Goal: Connect with others: Connect with other users

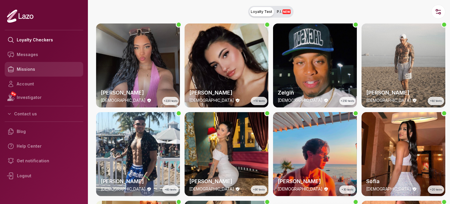
click at [35, 66] on link "Missions" at bounding box center [44, 69] width 78 height 15
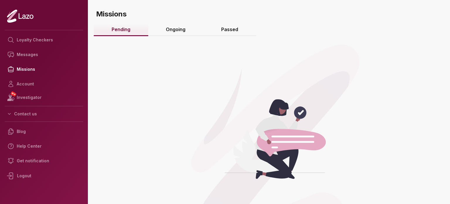
click at [185, 25] on link "Ongoing" at bounding box center [175, 29] width 55 height 13
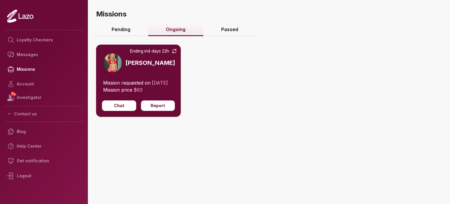
click at [174, 49] on icon at bounding box center [174, 51] width 4 height 5
click at [42, 95] on link "NEW Investigator" at bounding box center [44, 97] width 78 height 12
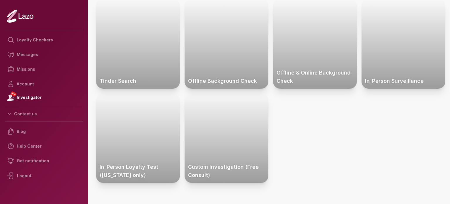
scroll to position [48, 0]
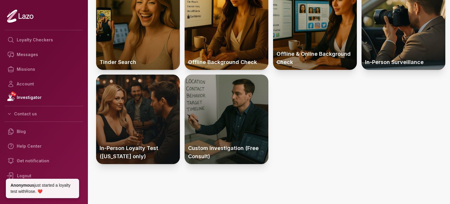
click at [131, 117] on div at bounding box center [138, 118] width 84 height 89
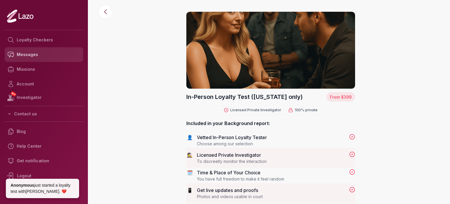
click at [49, 54] on link "Messages" at bounding box center [44, 54] width 78 height 15
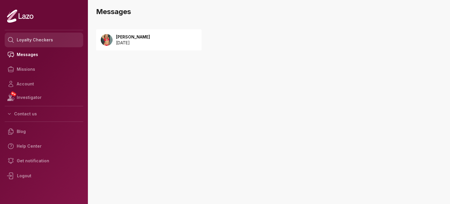
click at [52, 42] on link "Loyalty Checkers" at bounding box center [44, 40] width 78 height 15
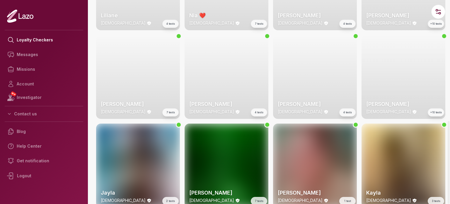
scroll to position [791, 0]
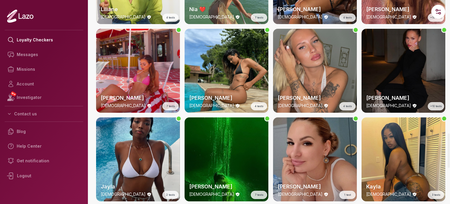
click at [290, 70] on div "Esther 21 y/o 4 tests" at bounding box center [315, 71] width 84 height 84
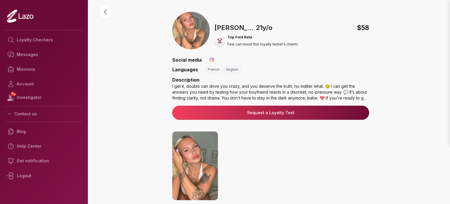
scroll to position [102, 0]
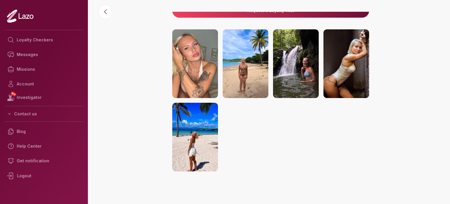
click at [34, 16] on link at bounding box center [45, 15] width 76 height 13
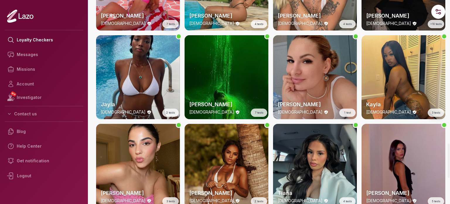
scroll to position [1005, 0]
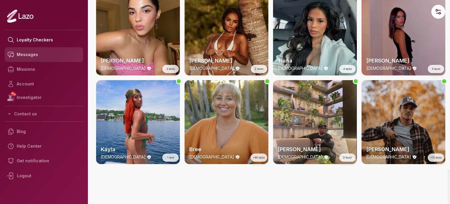
click at [37, 50] on link "Messages" at bounding box center [44, 54] width 78 height 15
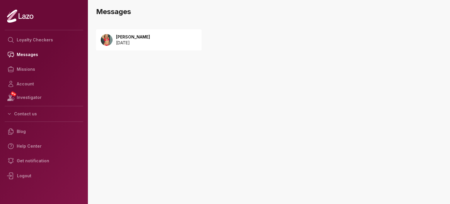
click at [187, 35] on div "[PERSON_NAME] [DATE]" at bounding box center [148, 39] width 105 height 21
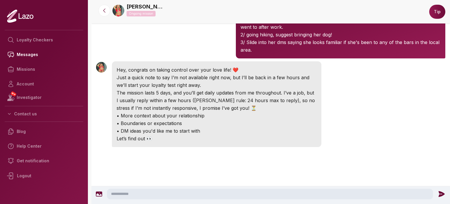
scroll to position [119, 0]
